Goal: Task Accomplishment & Management: Manage account settings

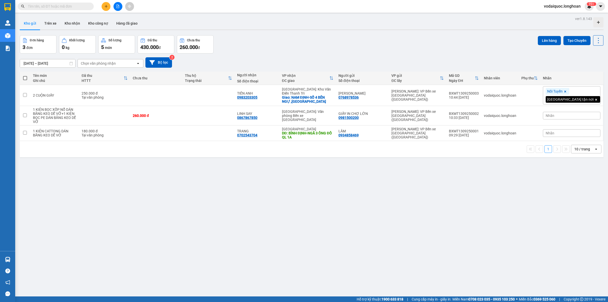
click at [49, 8] on input "text" at bounding box center [58, 7] width 60 height 6
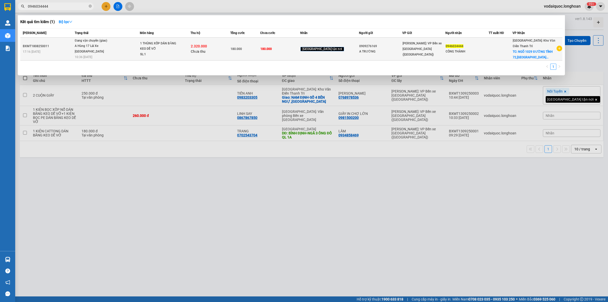
type input "0946034444"
click at [94, 46] on div "A Hùng 17 Lái Xe [GEOGRAPHIC_DATA] 0325666247" at bounding box center [94, 48] width 38 height 11
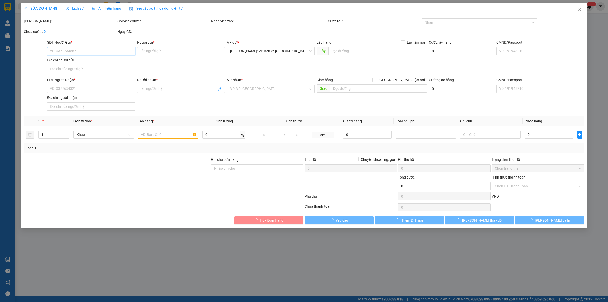
type input "0909276169"
type input "A TRƯỜNG"
type input "0946034444"
type input "CÔNG THÀNH"
checkbox input "true"
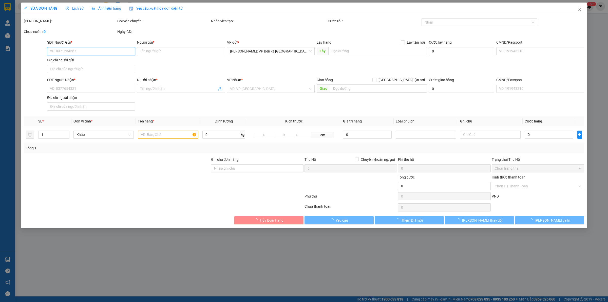
type input "NGÕ 1029 ĐƯỜNG TỈNH [STREET_ADDRESS]"
type input "HÀNG DỄ VỠ HƯ VỠ KHÔNG ĐỀN"
type input "180.000"
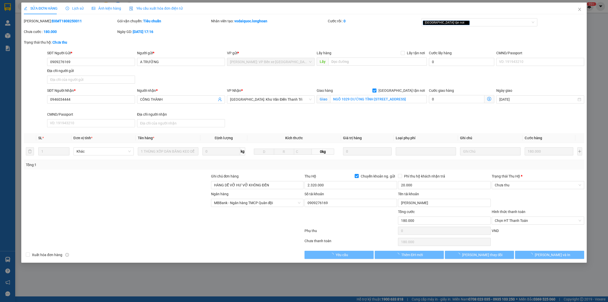
click at [75, 8] on span "Lịch sử" at bounding box center [75, 8] width 18 height 4
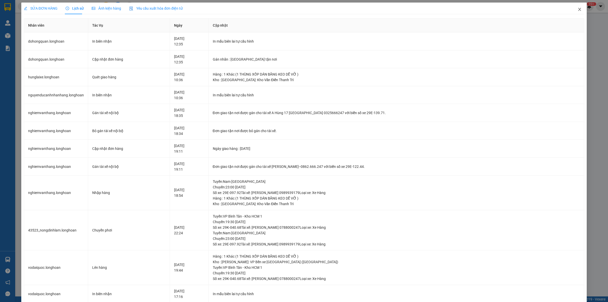
click at [578, 8] on icon "close" at bounding box center [580, 9] width 4 height 4
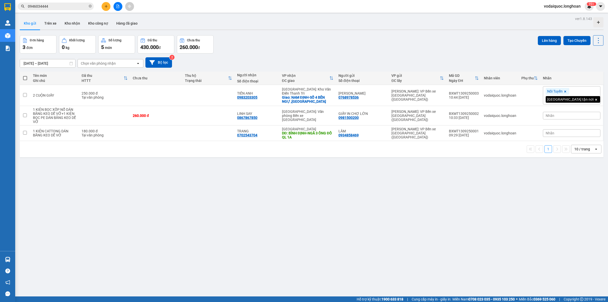
click at [65, 5] on input "0946034444" at bounding box center [58, 7] width 60 height 6
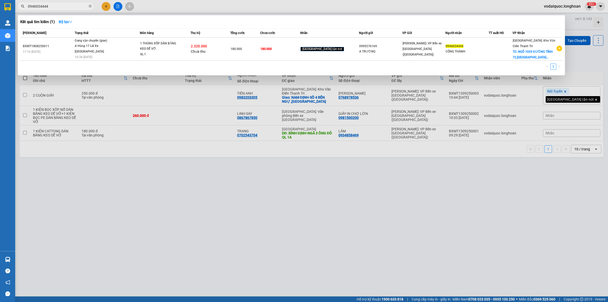
click at [316, 198] on div at bounding box center [304, 151] width 608 height 302
click at [90, 5] on icon "close-circle" at bounding box center [90, 6] width 3 height 3
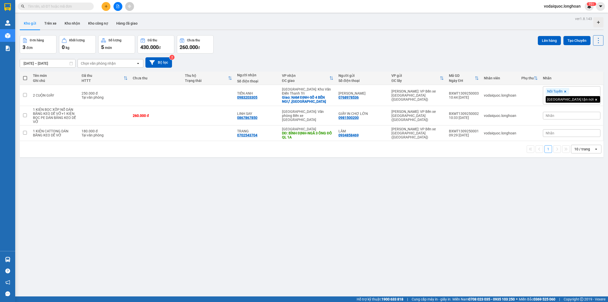
click at [70, 6] on input "text" at bounding box center [58, 7] width 60 height 6
click at [64, 5] on input "text" at bounding box center [58, 7] width 60 height 6
click at [69, 7] on input "text" at bounding box center [58, 7] width 60 height 6
click at [588, 9] on div "99+" at bounding box center [589, 6] width 9 height 9
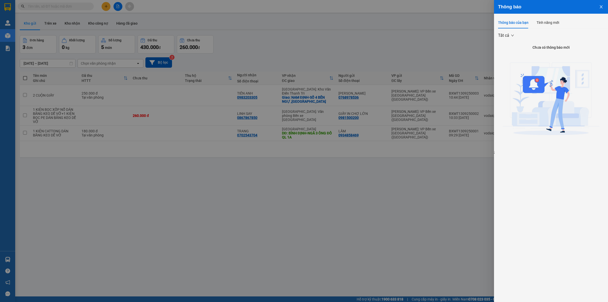
click at [465, 27] on div at bounding box center [304, 151] width 608 height 302
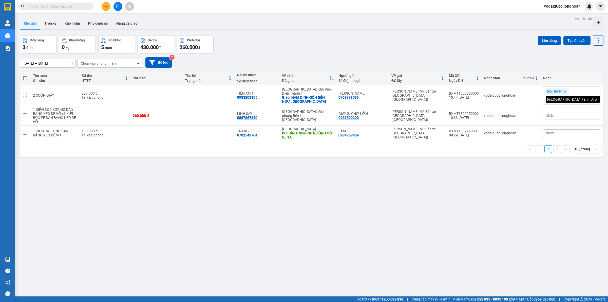
click at [446, 40] on div "Đơn hàng 3 đơn Khối lượng 0 kg Số lượng 5 món Đã thu 430.000 đ Chưa thu 260.000…" at bounding box center [312, 44] width 584 height 18
click at [70, 22] on button "Kho nhận" at bounding box center [73, 23] width 24 height 12
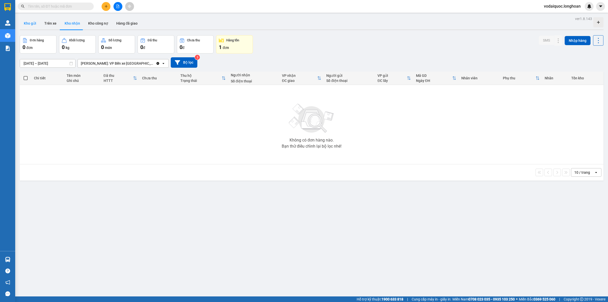
click at [31, 24] on button "Kho gửi" at bounding box center [30, 23] width 21 height 12
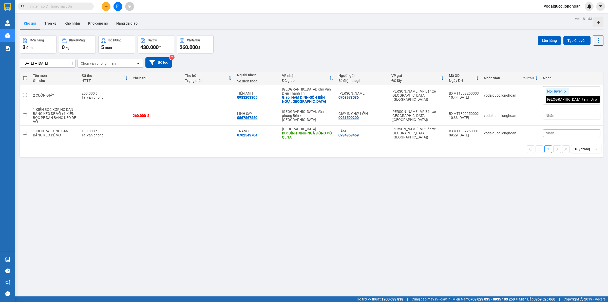
click at [79, 7] on input "text" at bounding box center [58, 7] width 60 height 6
click at [75, 26] on button "Kho nhận" at bounding box center [73, 23] width 24 height 12
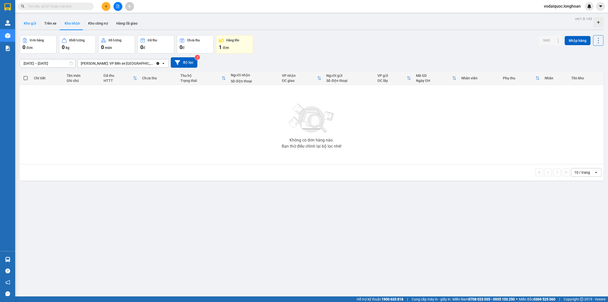
click at [36, 22] on button "Kho gửi" at bounding box center [30, 23] width 21 height 12
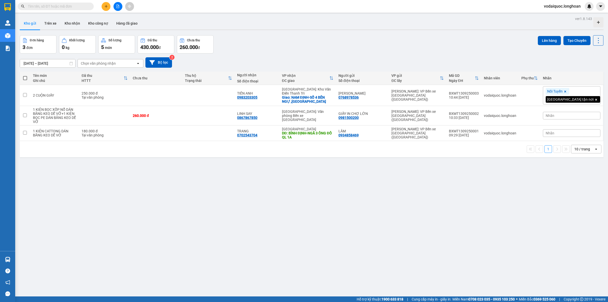
click at [133, 301] on div "Hỗ trợ kỹ thuật: 1900 633 818 | Cung cấp máy in - giấy in: [GEOGRAPHIC_DATA] 07…" at bounding box center [302, 299] width 605 height 6
